Goal: Find contact information: Find contact information

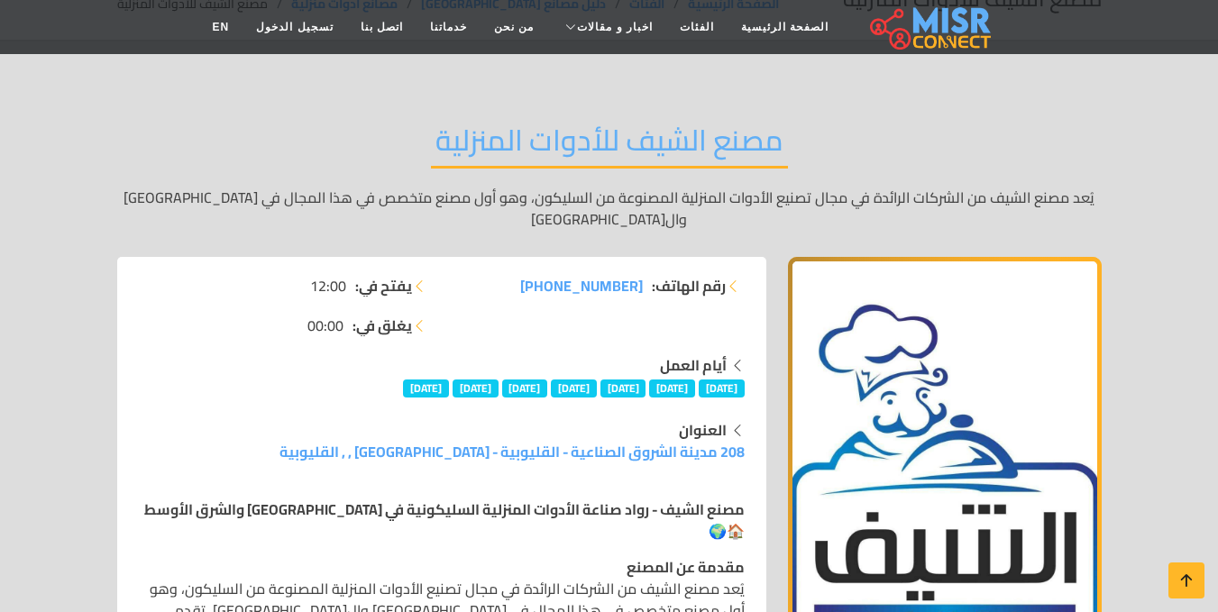
scroll to position [104, 0]
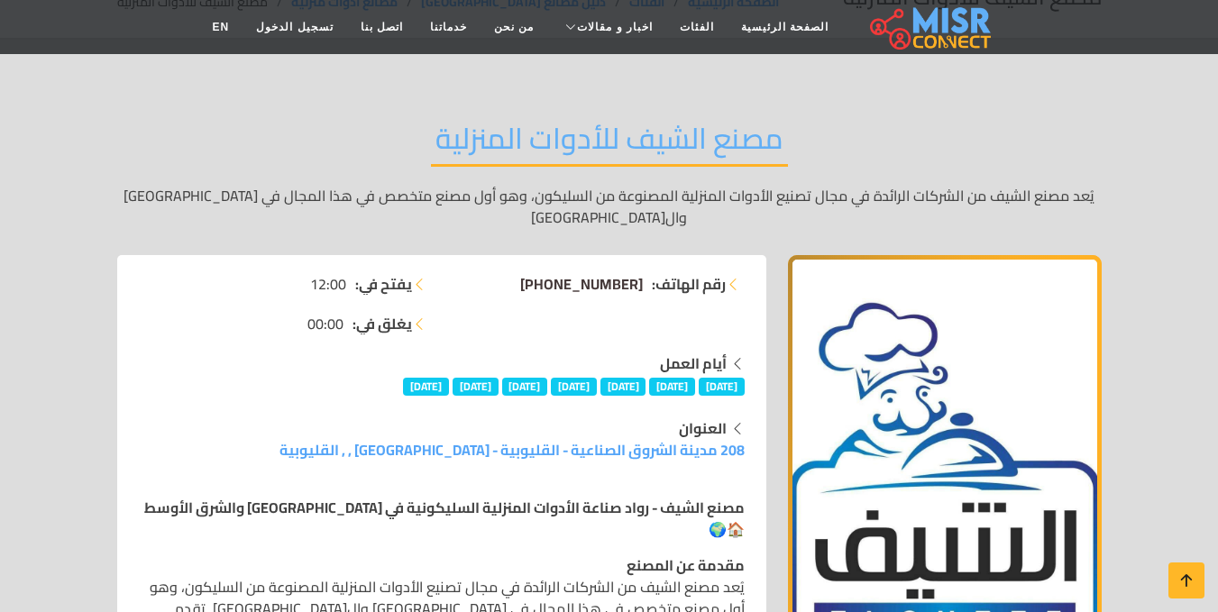
click at [605, 270] on span "+20 15 59983646" at bounding box center [581, 283] width 123 height 27
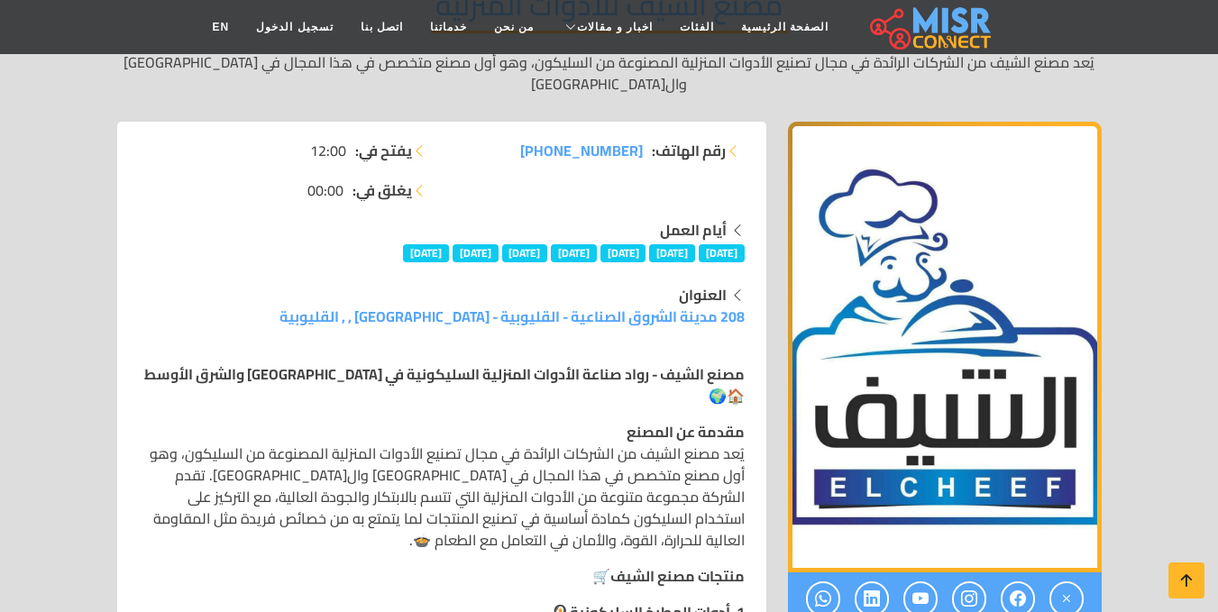
scroll to position [249, 0]
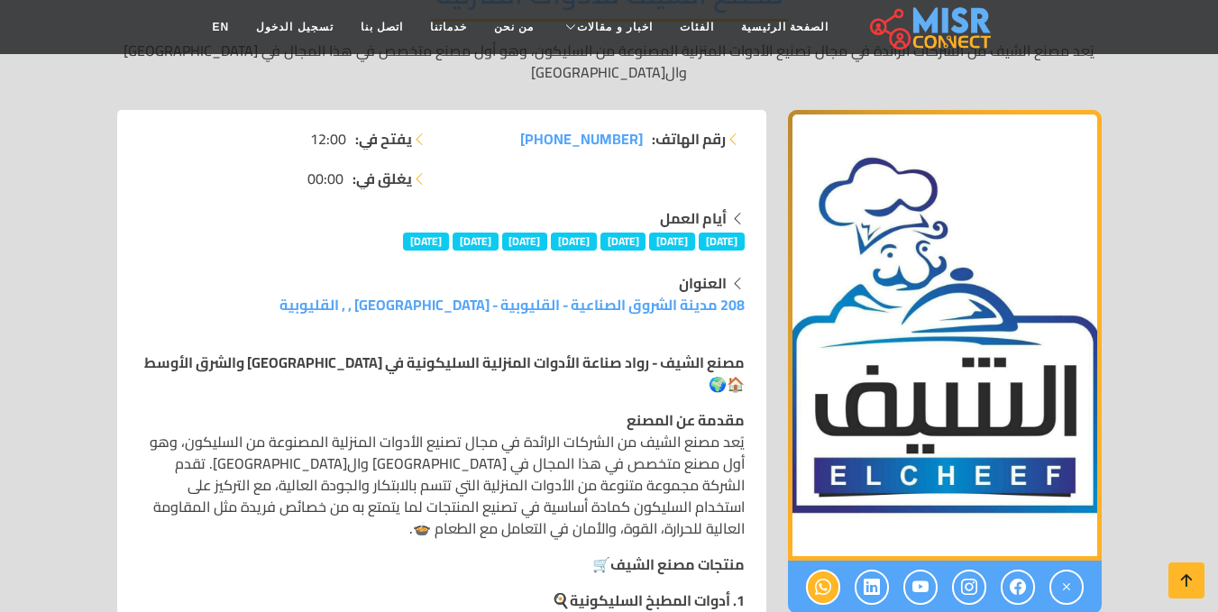
click at [820, 573] on icon at bounding box center [823, 588] width 16 height 30
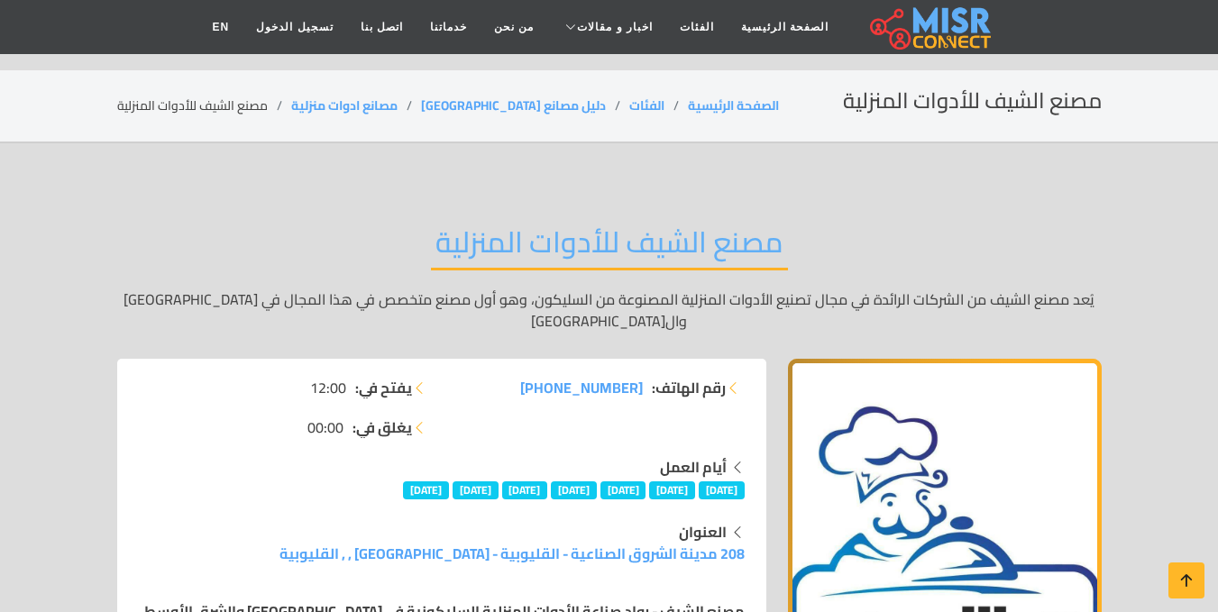
scroll to position [445, 0]
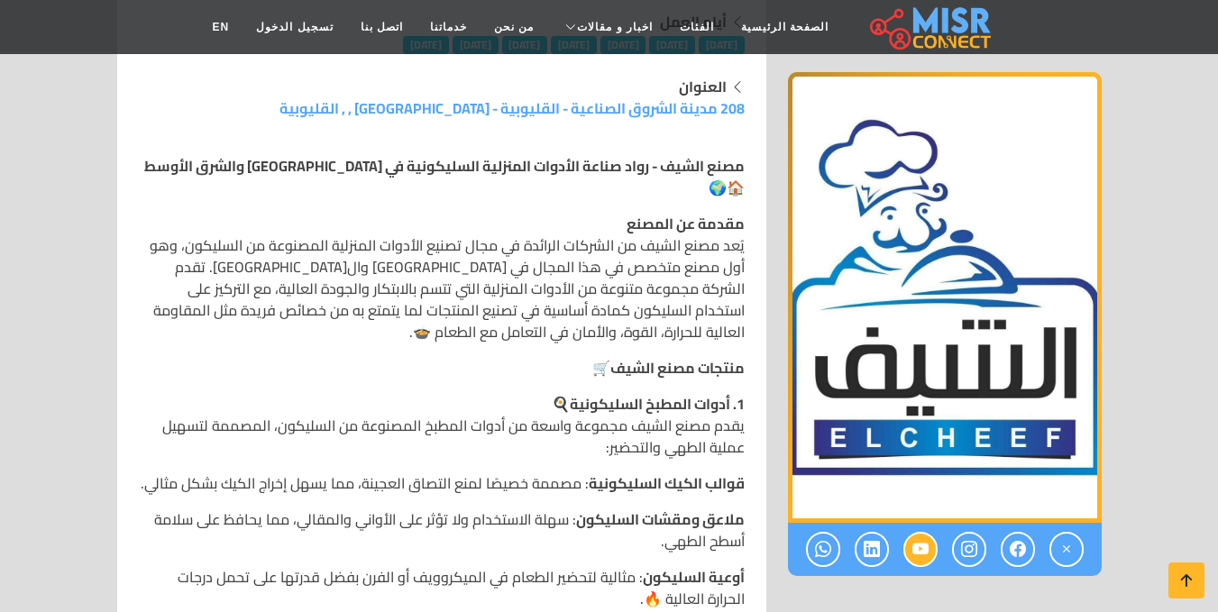
click at [906, 556] on link at bounding box center [920, 549] width 34 height 35
click at [1024, 546] on icon at bounding box center [1018, 550] width 16 height 30
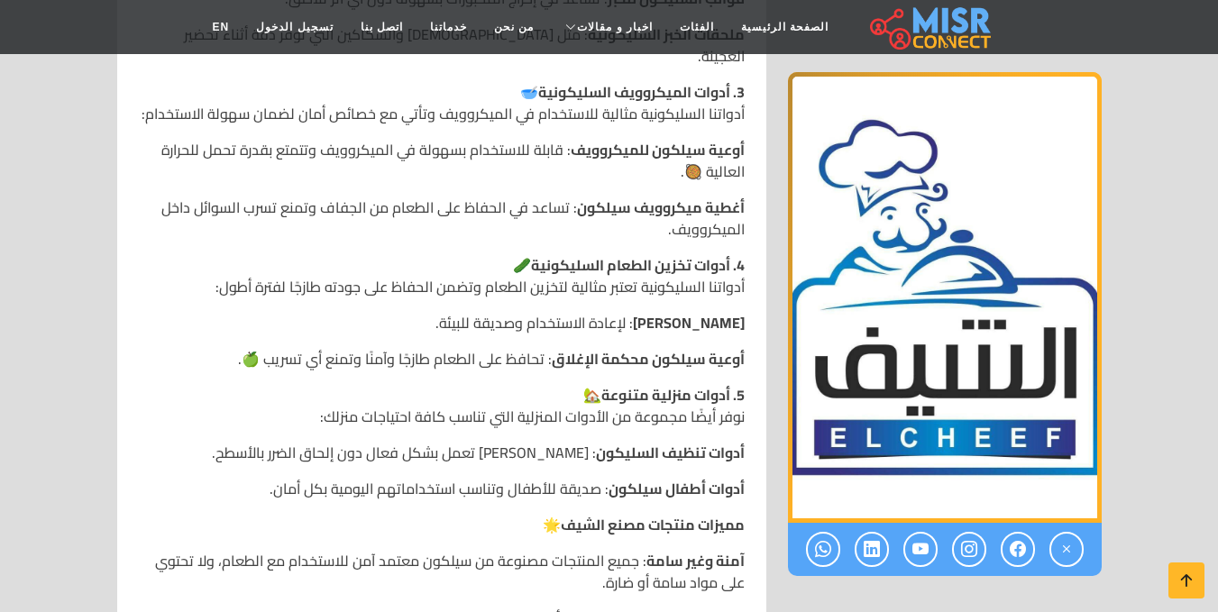
scroll to position [1203, 0]
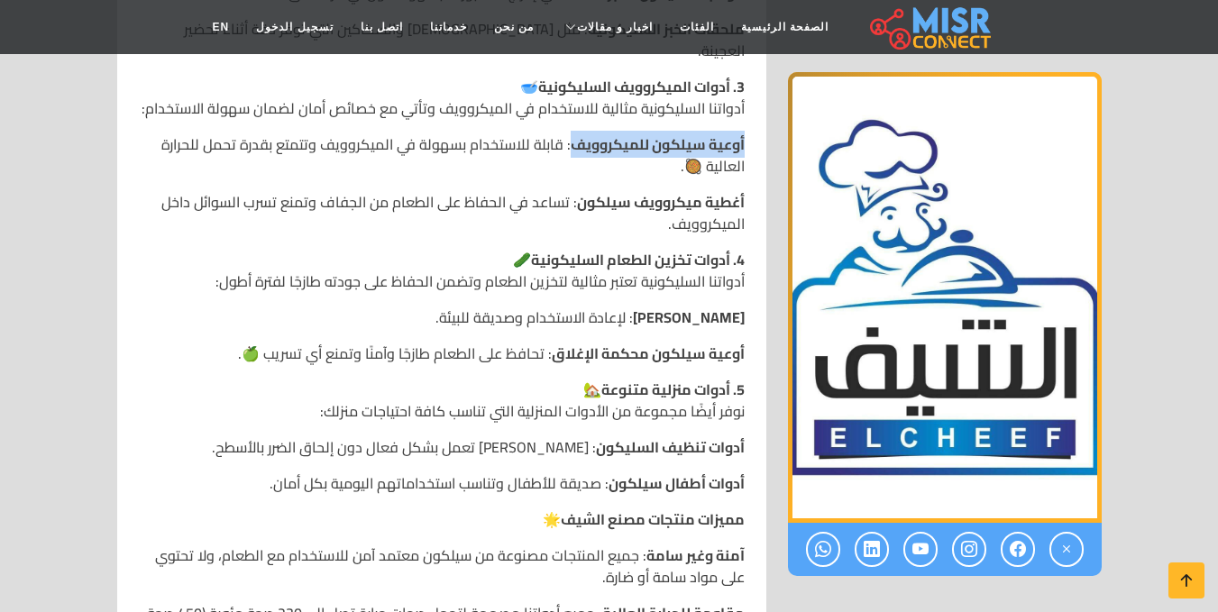
drag, startPoint x: 572, startPoint y: 76, endPoint x: 749, endPoint y: 87, distance: 178.0
copy strong "أوعية سيلكون للميكروويف"
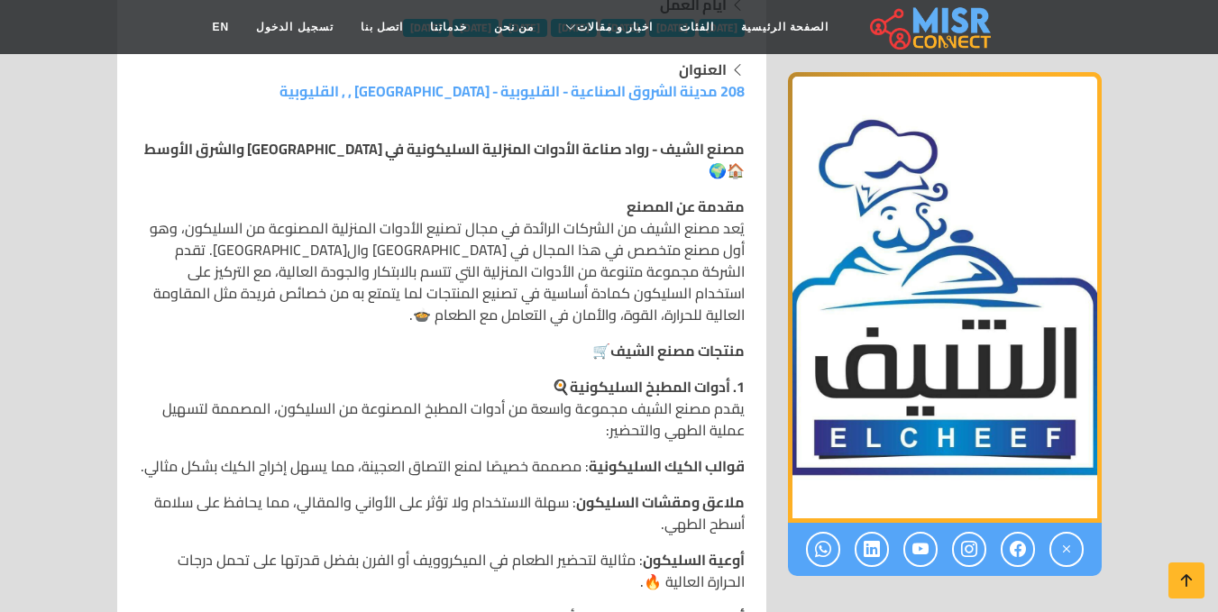
scroll to position [188, 0]
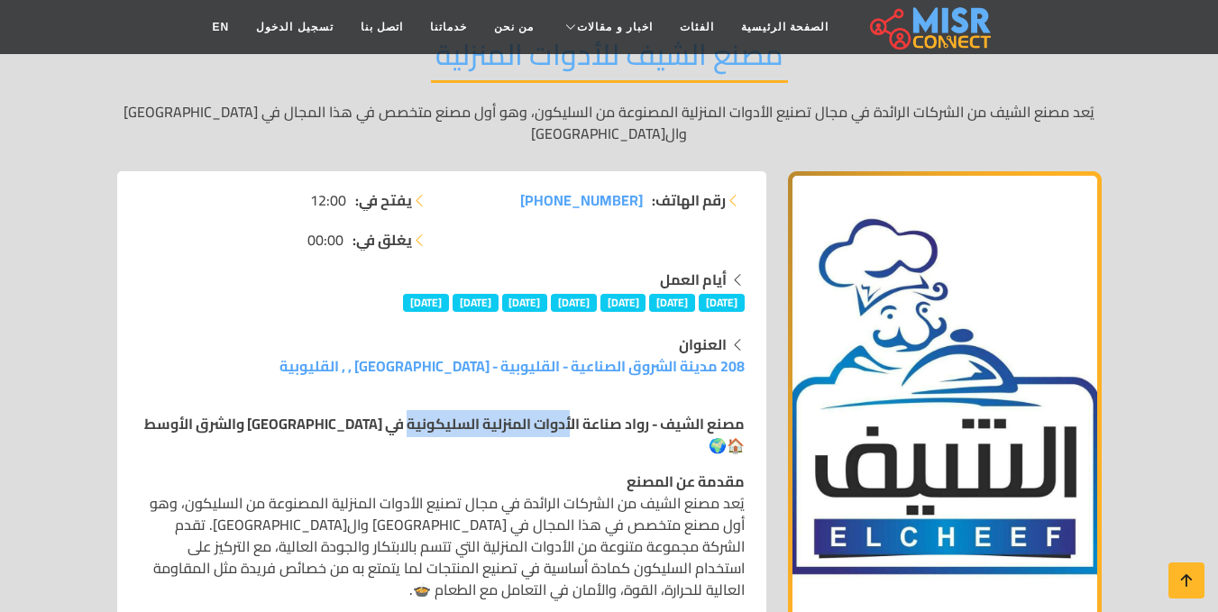
drag, startPoint x: 570, startPoint y: 403, endPoint x: 408, endPoint y: 388, distance: 163.0
copy strong "أدوات المنزلية السليكونية"
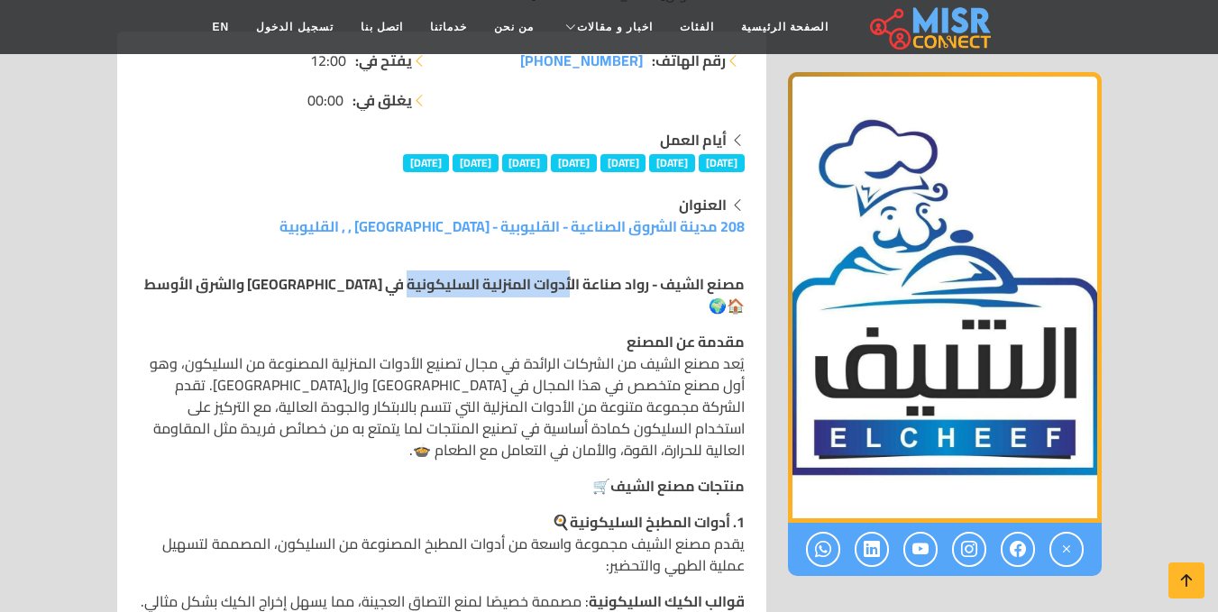
scroll to position [332, 0]
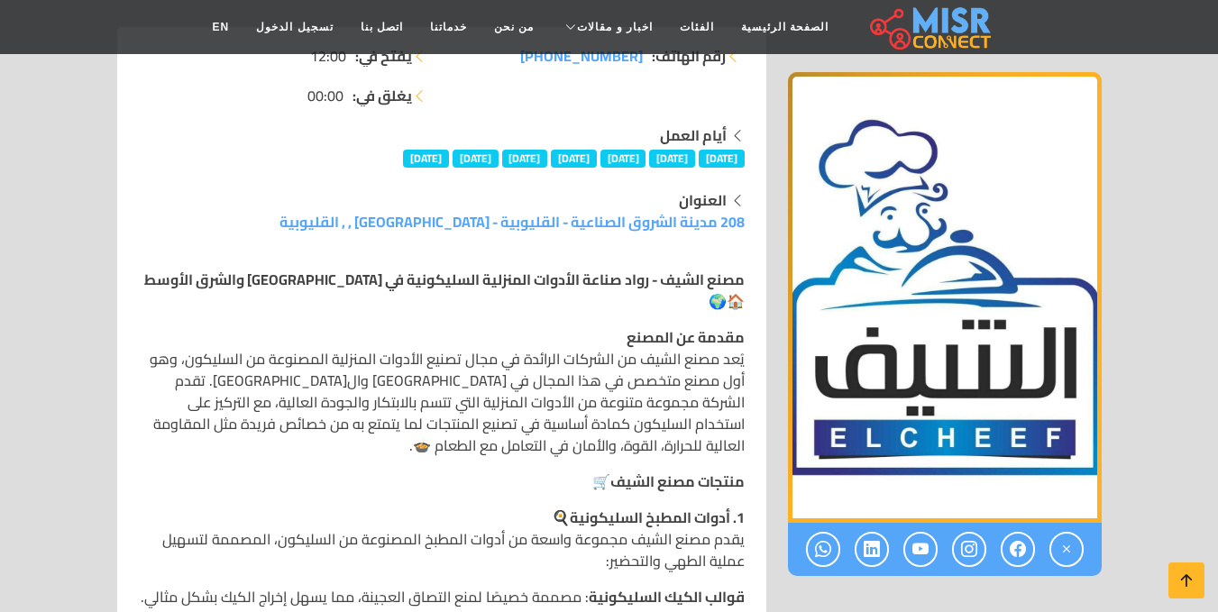
click at [742, 266] on strong "مصنع الشيف - رواد صناعة الأدوات المنزلية السليكونية في مصر والشرق الأوسط" at bounding box center [444, 279] width 600 height 27
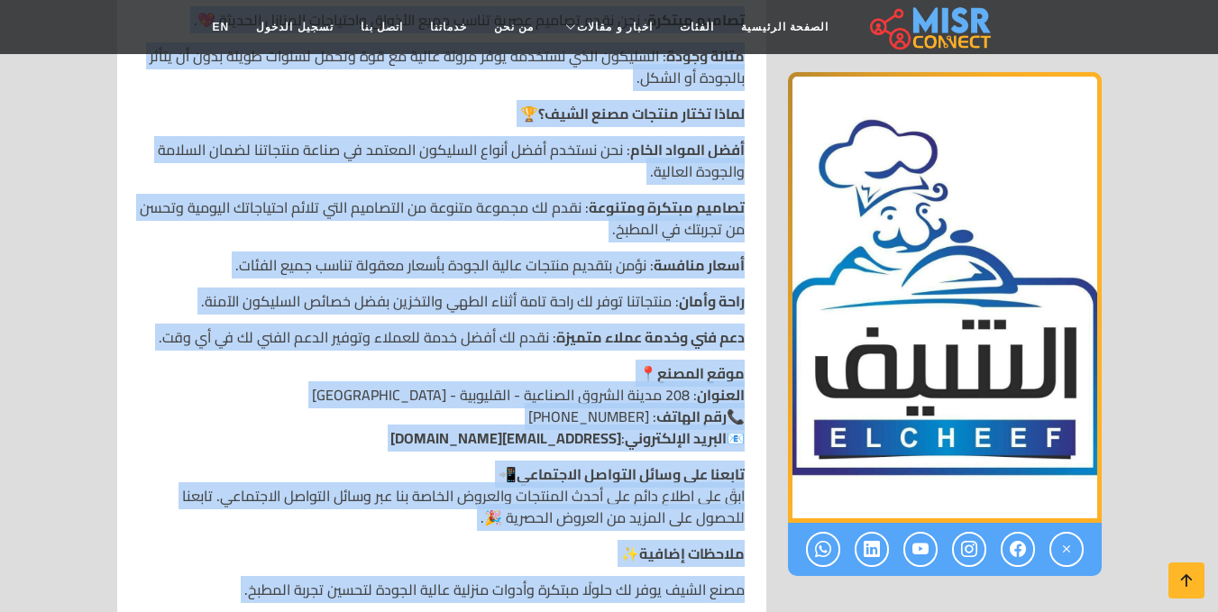
scroll to position [1943, 0]
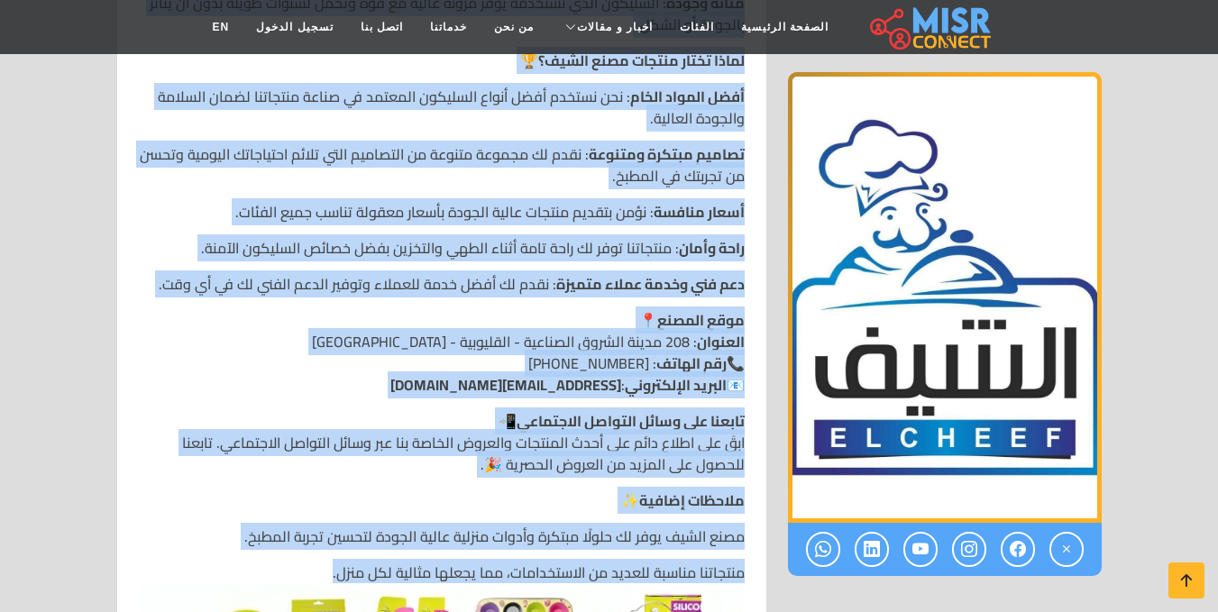
drag, startPoint x: 747, startPoint y: 181, endPoint x: 326, endPoint y: 509, distance: 533.3
copy div "مصنع الشيف - رواد صناعة الأدوات المنزلية السليكونية في مصر والشرق الأوسط 🏠🌍 مقد…"
click at [40, 270] on section "مصنع الشيف للأدوات المنزلية يُعد مصنع الشيف من الشركات الرائدة في مجال تصنيع ال…" at bounding box center [609, 592] width 1218 height 4784
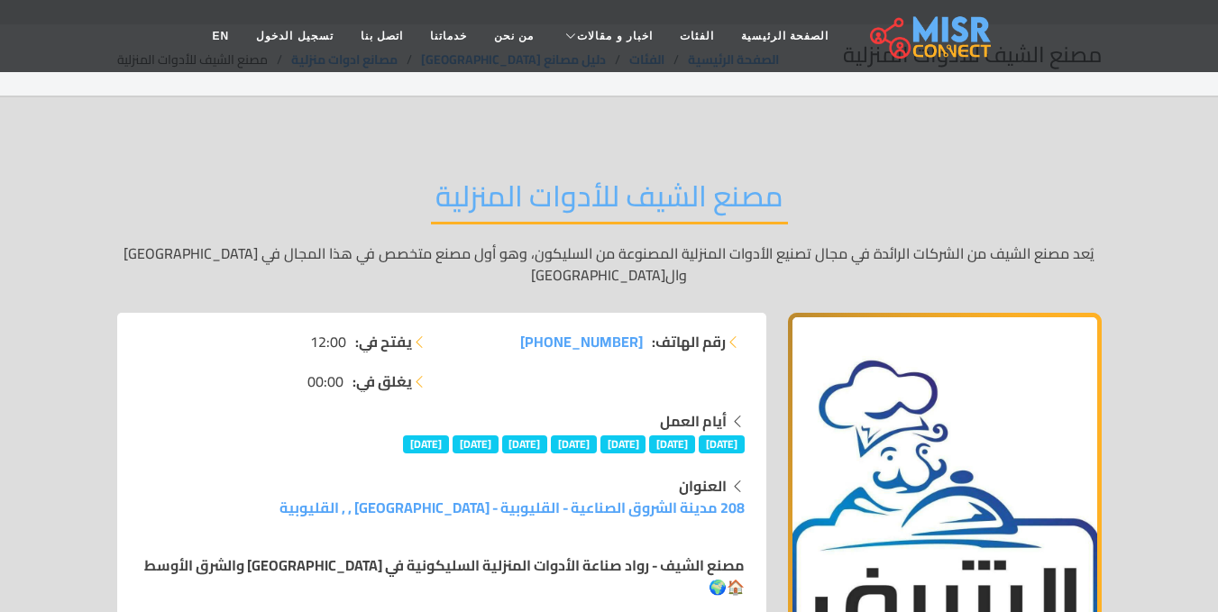
scroll to position [0, 0]
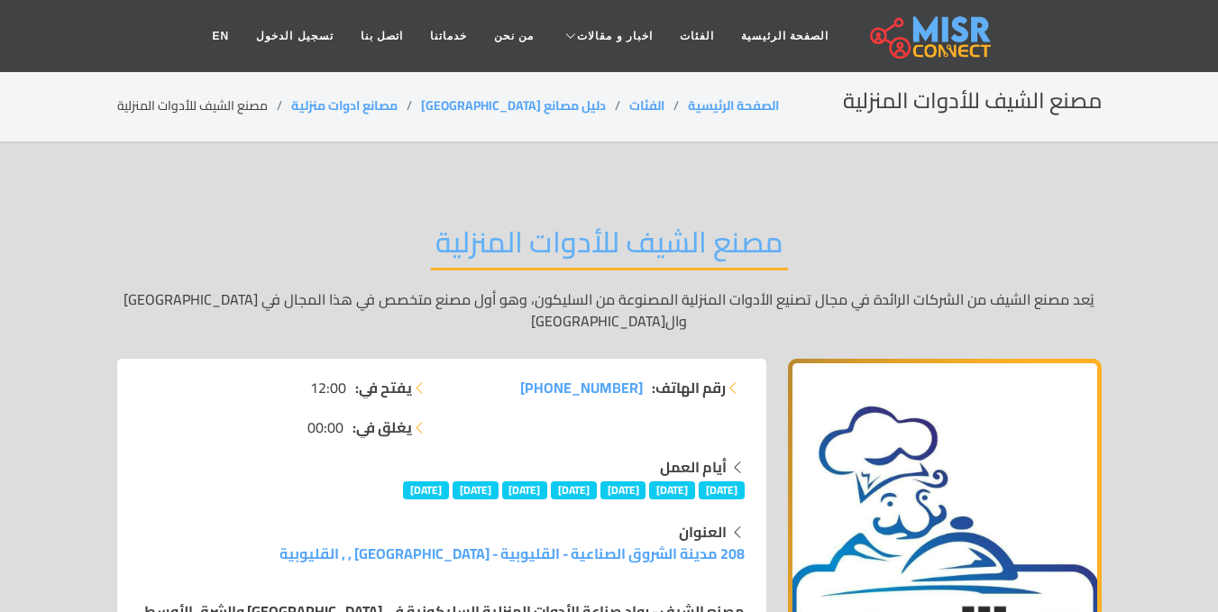
click at [243, 34] on link "EN" at bounding box center [221, 36] width 44 height 34
drag, startPoint x: 408, startPoint y: 230, endPoint x: 782, endPoint y: 226, distance: 373.3
click at [782, 226] on div "مصنع الشيف للأدوات المنزلية يُعد مصنع الشيف من الشركات الرائدة في مجال تصنيع ال…" at bounding box center [609, 277] width 985 height 161
copy h2 "مصنع الشيف للأدوات المنزلية"
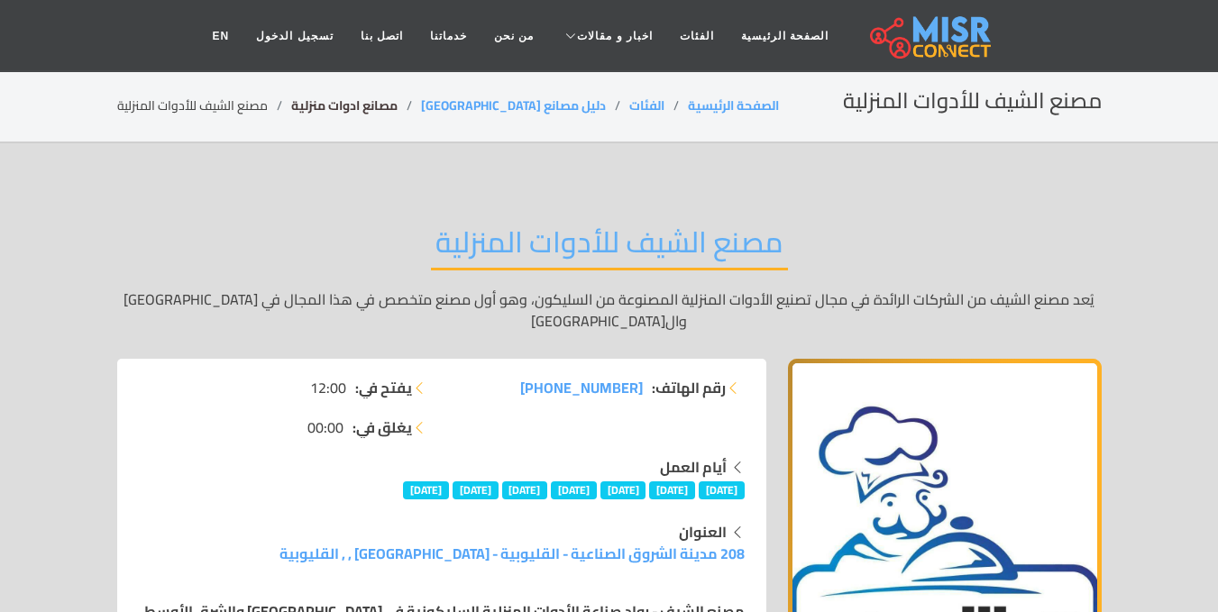
click at [330, 100] on link "مصانع ادوات منزلية" at bounding box center [344, 105] width 106 height 23
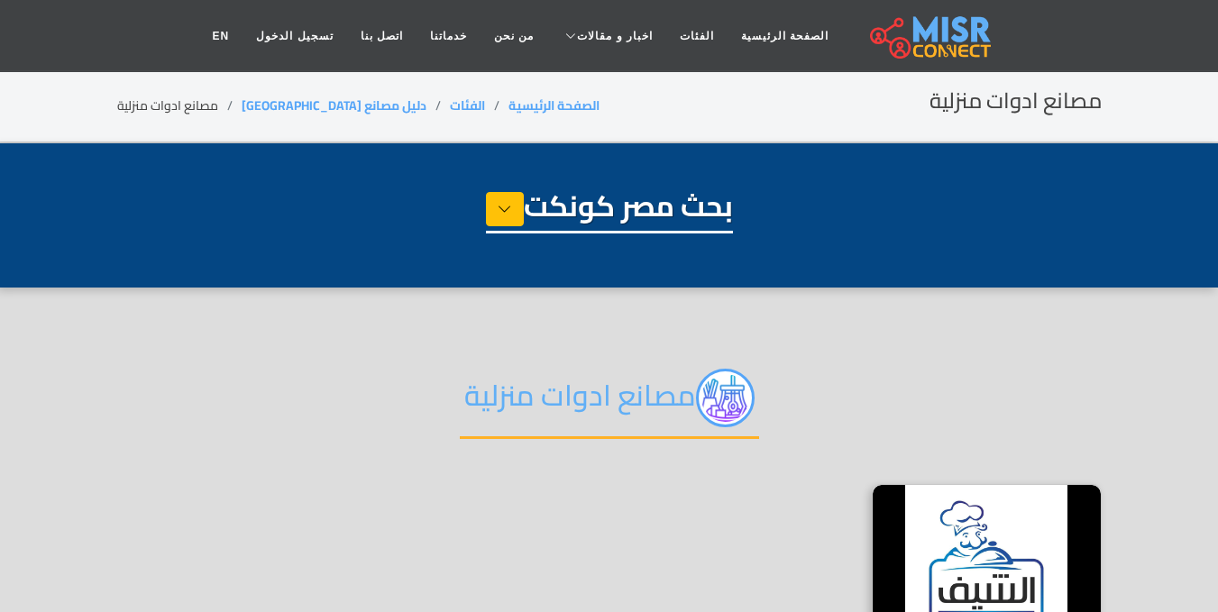
select select "**********"
click at [499, 213] on icon at bounding box center [505, 209] width 14 height 27
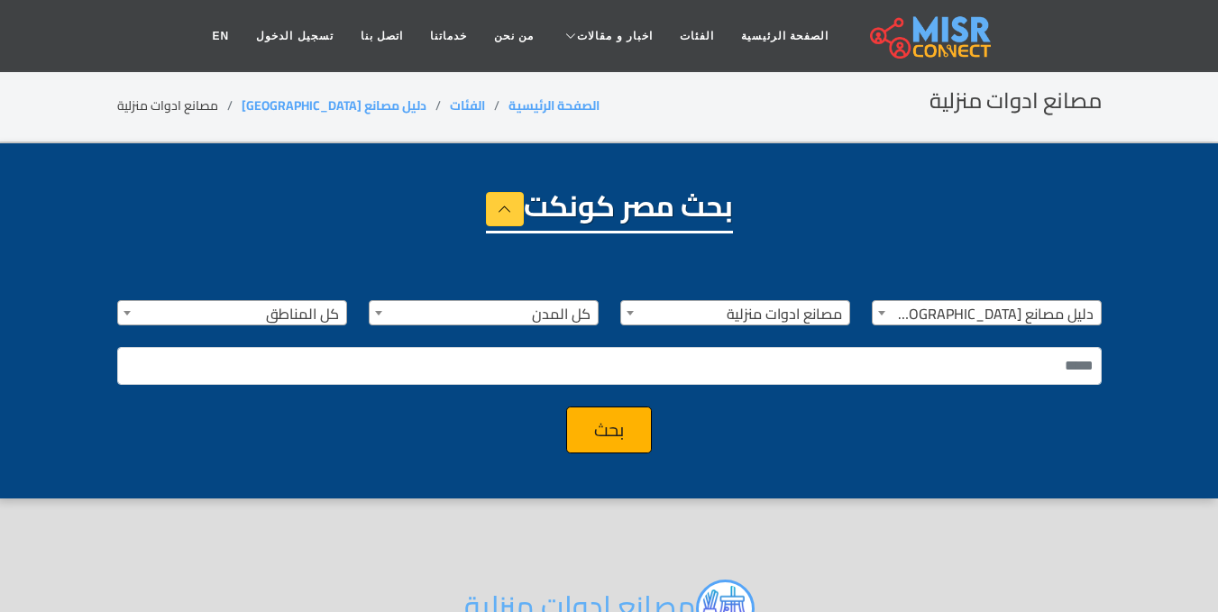
click at [234, 212] on div "بحث مصر كونكت" at bounding box center [609, 233] width 985 height 90
click at [287, 109] on link "دليل مصانع [GEOGRAPHIC_DATA]" at bounding box center [334, 105] width 185 height 23
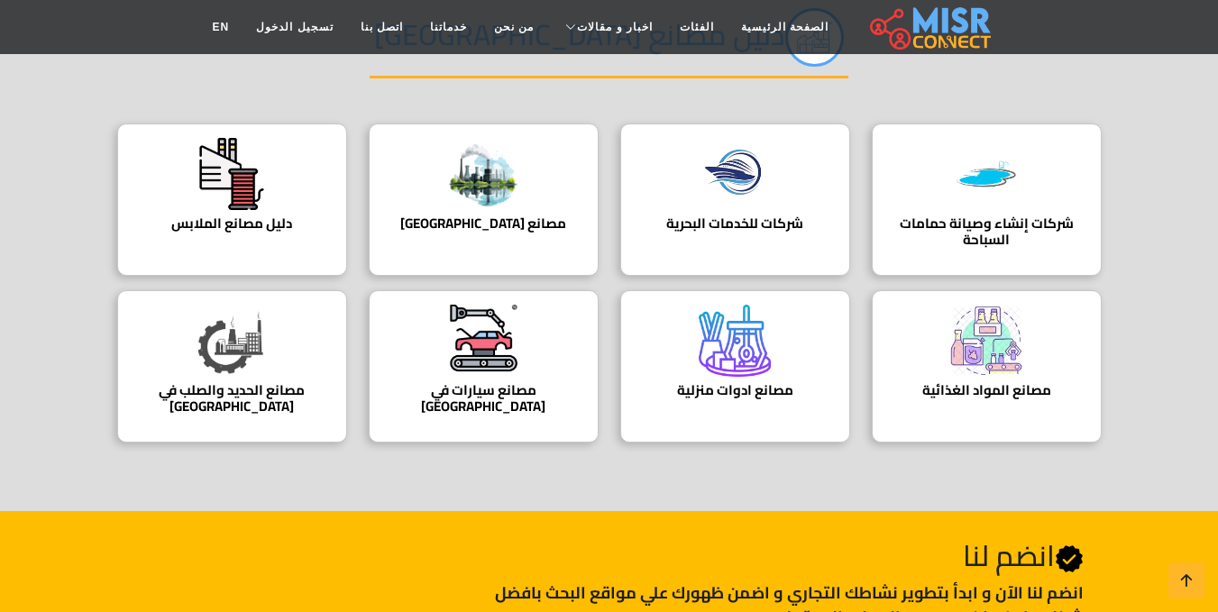
scroll to position [205, 0]
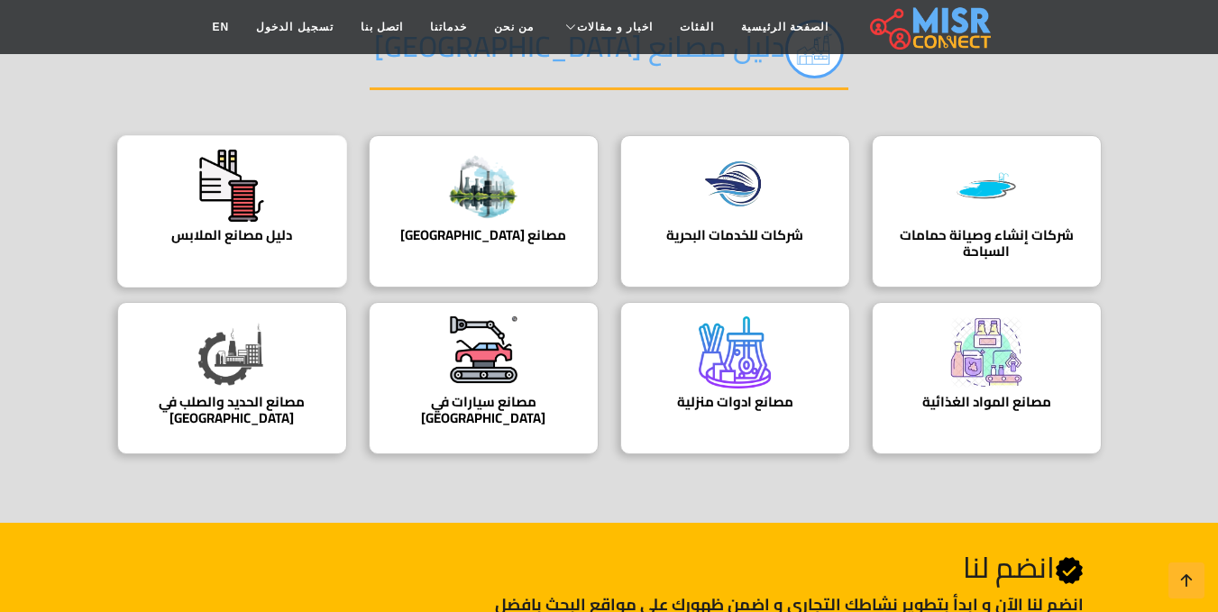
click at [262, 254] on div "دليل مصانع الملابس دليل مصانع الملابس في [GEOGRAPHIC_DATA]" at bounding box center [232, 211] width 230 height 152
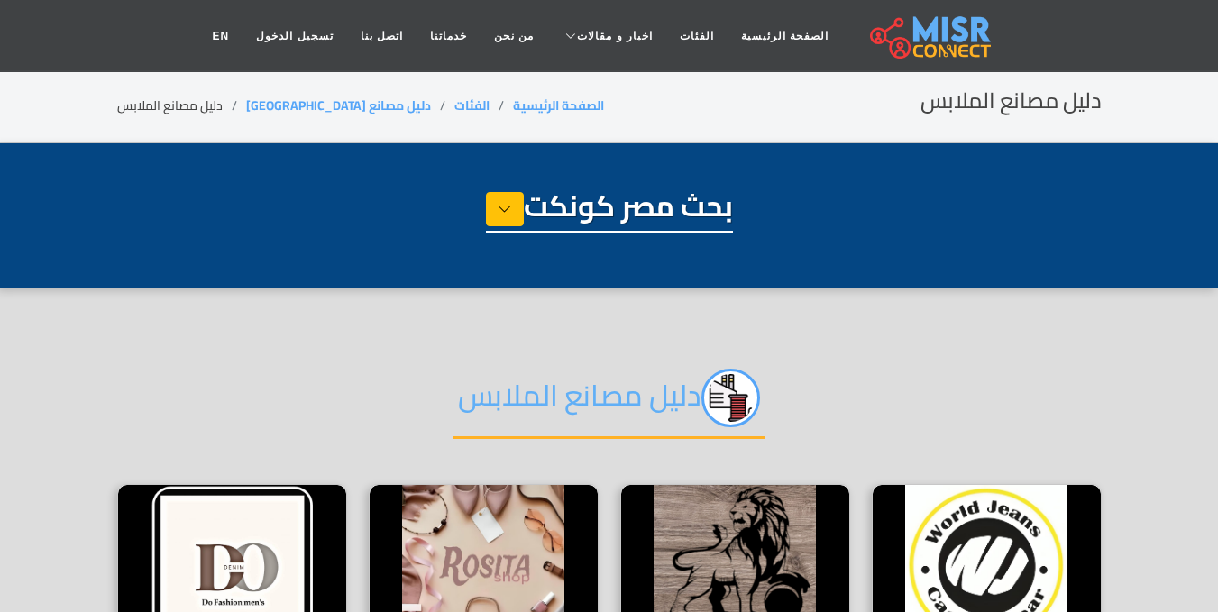
select select "**********"
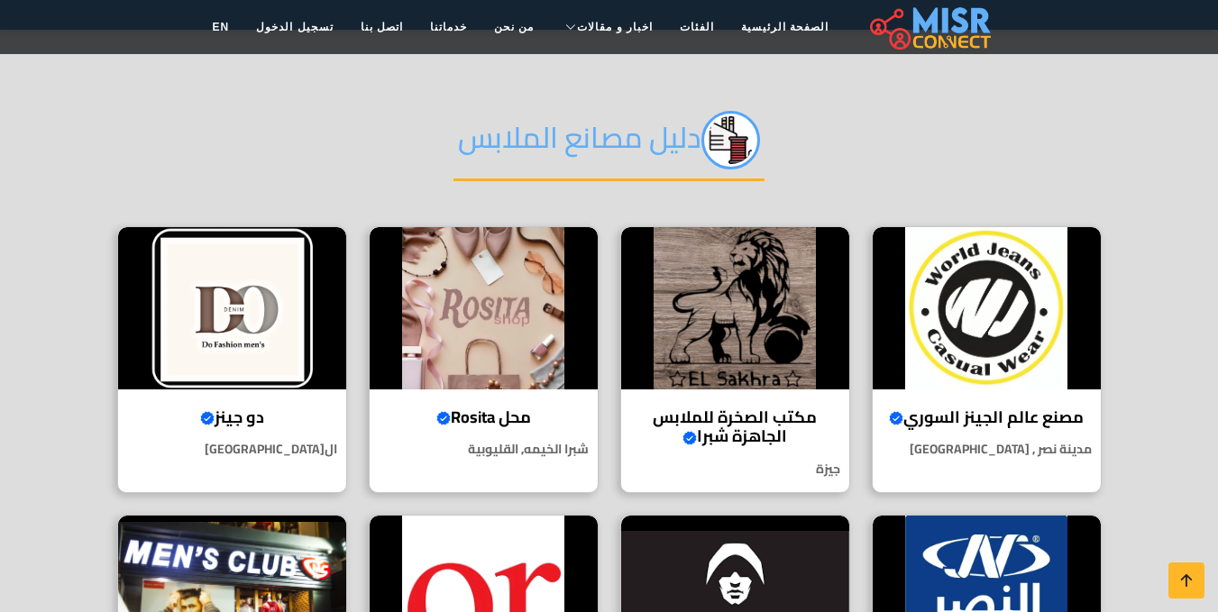
scroll to position [257, 0]
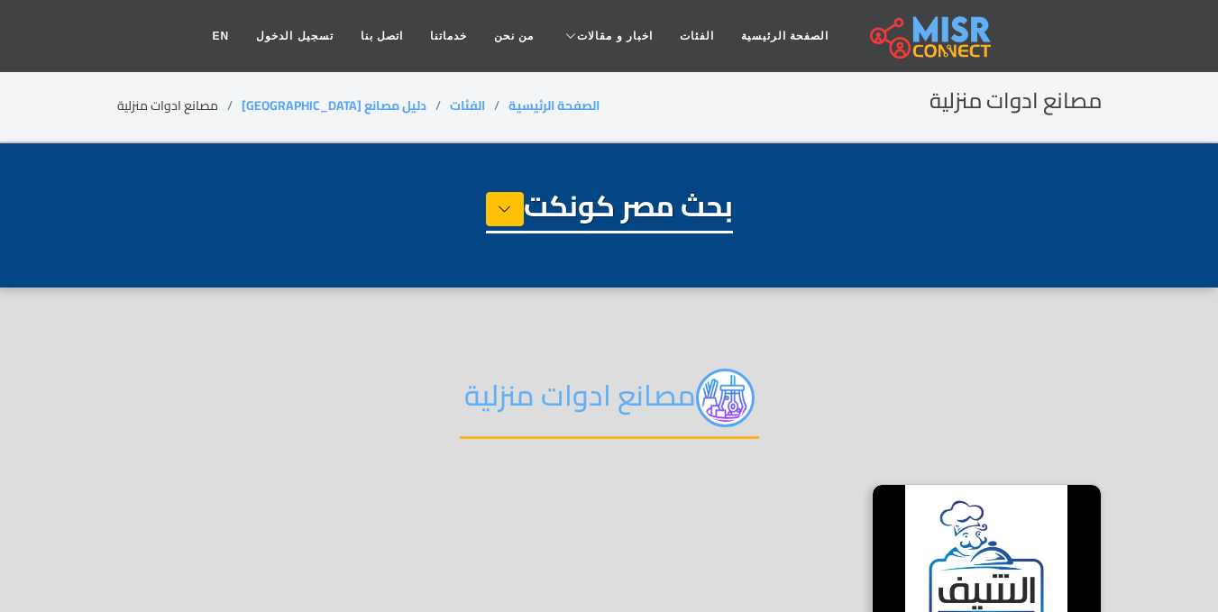
select select "**********"
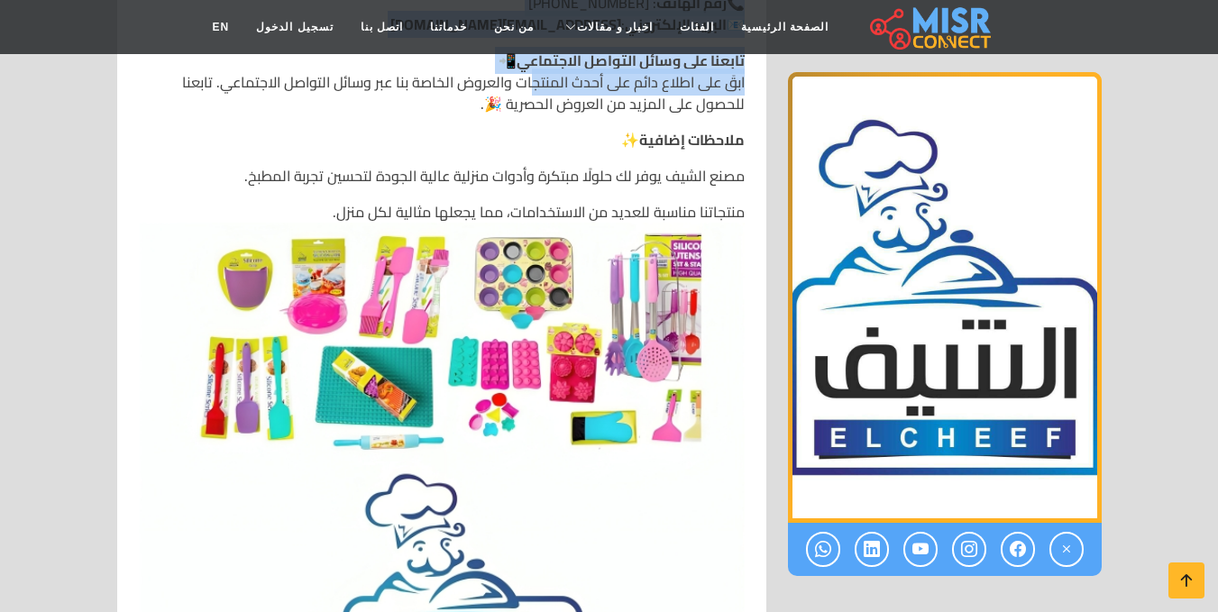
scroll to position [2218, 0]
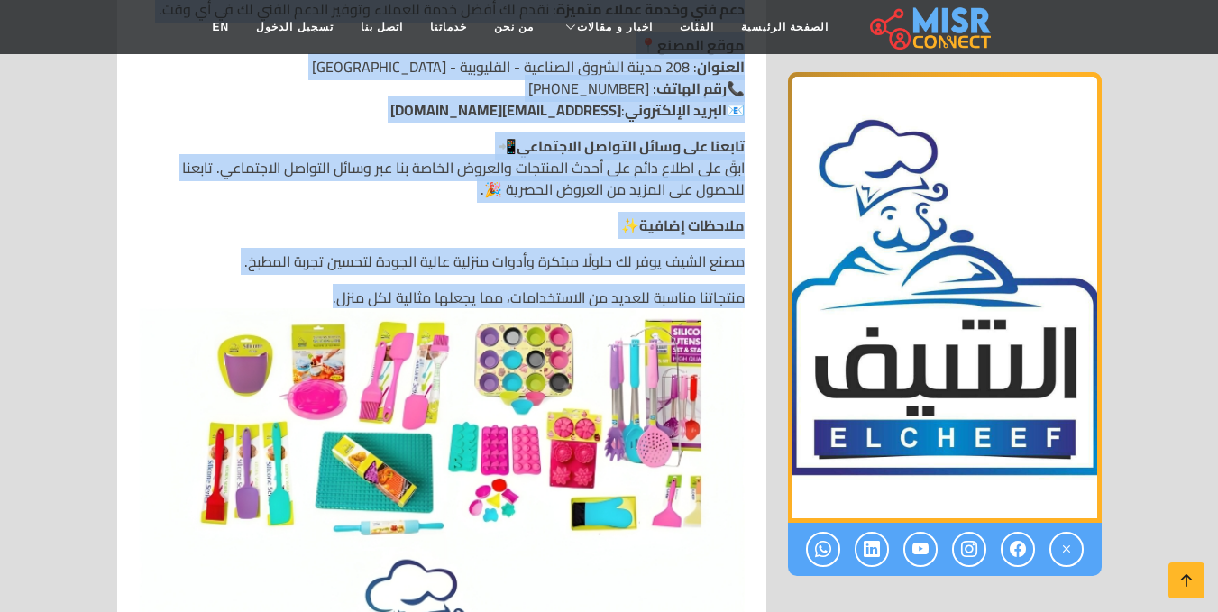
drag, startPoint x: 747, startPoint y: 295, endPoint x: 337, endPoint y: 235, distance: 413.6
click at [337, 235] on div "مصنع الشيف - رواد صناعة الأدوات المنزلية السليكونية في [GEOGRAPHIC_DATA] والشرق…" at bounding box center [442, 459] width 628 height 4182
copy div "مصنع الشيف - رواد صناعة الأدوات المنزلية السليكونية في مصر والشرق الأوسط 🏠🌍 مقد…"
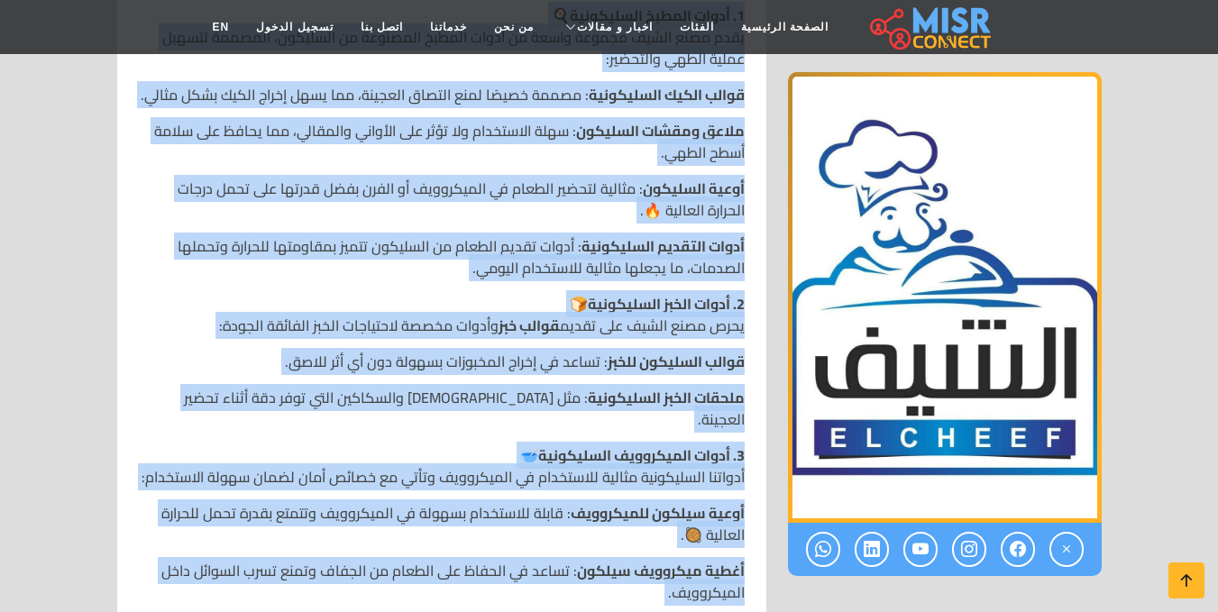
scroll to position [0, 0]
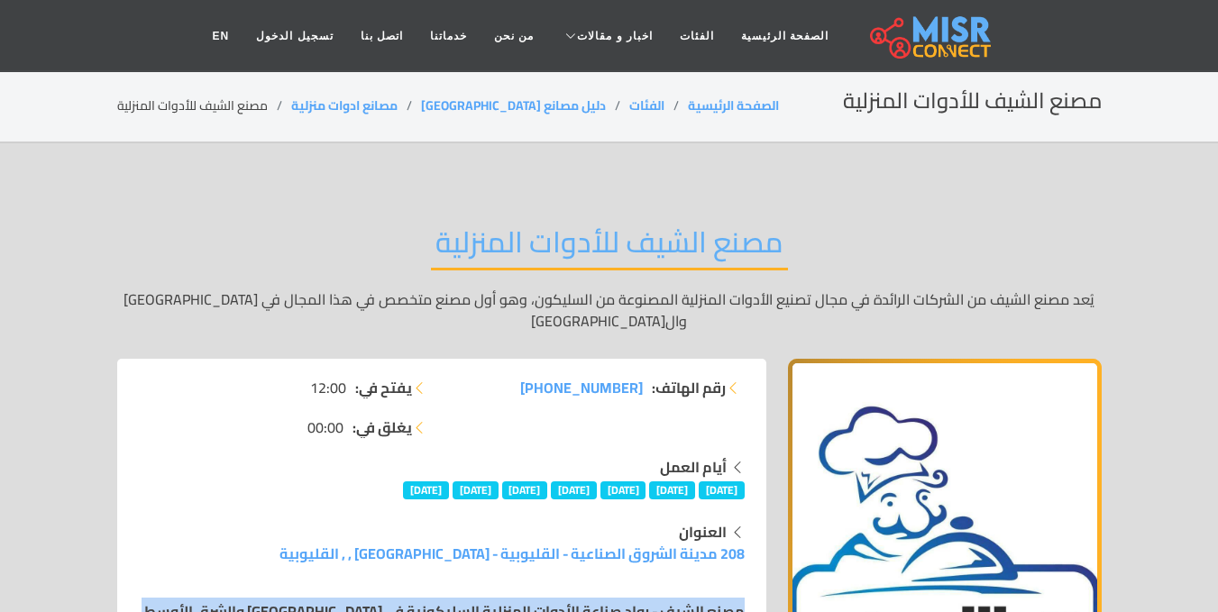
drag, startPoint x: 430, startPoint y: 248, endPoint x: 611, endPoint y: 247, distance: 181.2
click at [611, 247] on div "مصنع الشيف للأدوات المنزلية يُعد مصنع الشيف من الشركات الرائدة في مجال تصنيع ال…" at bounding box center [609, 277] width 985 height 161
copy h2 "لأدوات المنزلية"
